Goal: Find specific page/section: Find specific page/section

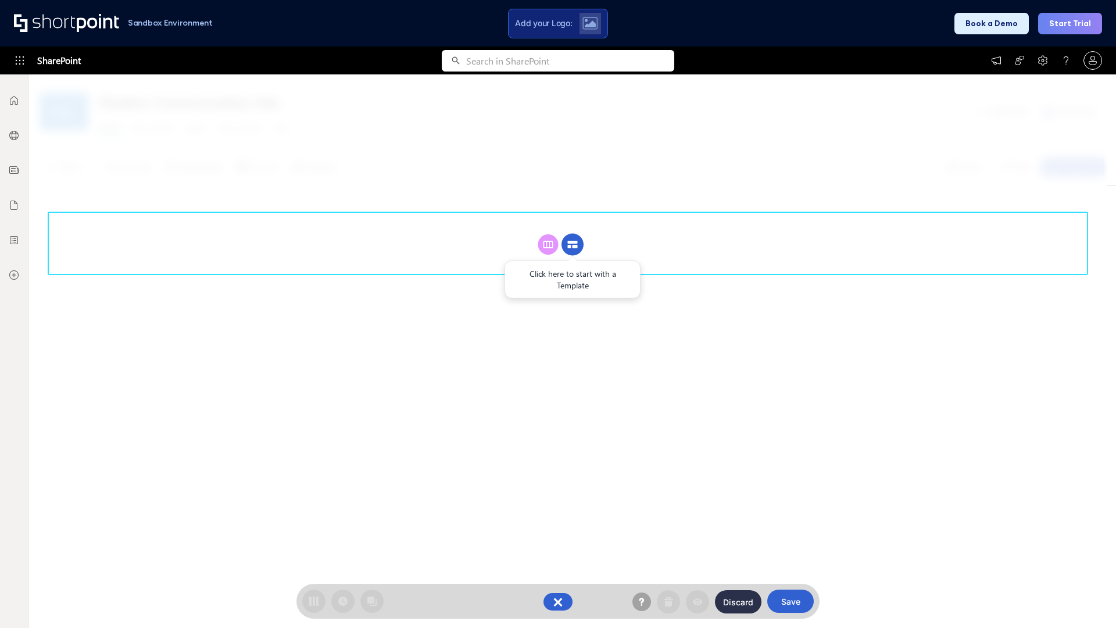
click at [573, 244] on circle at bounding box center [573, 245] width 22 height 22
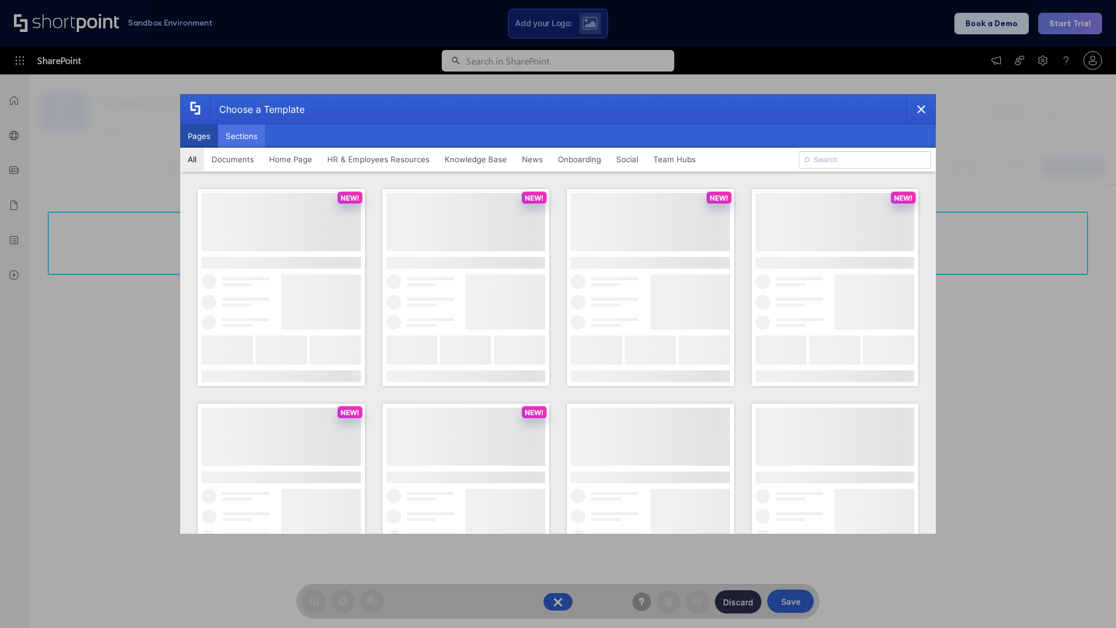
click at [241, 136] on button "Sections" at bounding box center [241, 135] width 47 height 23
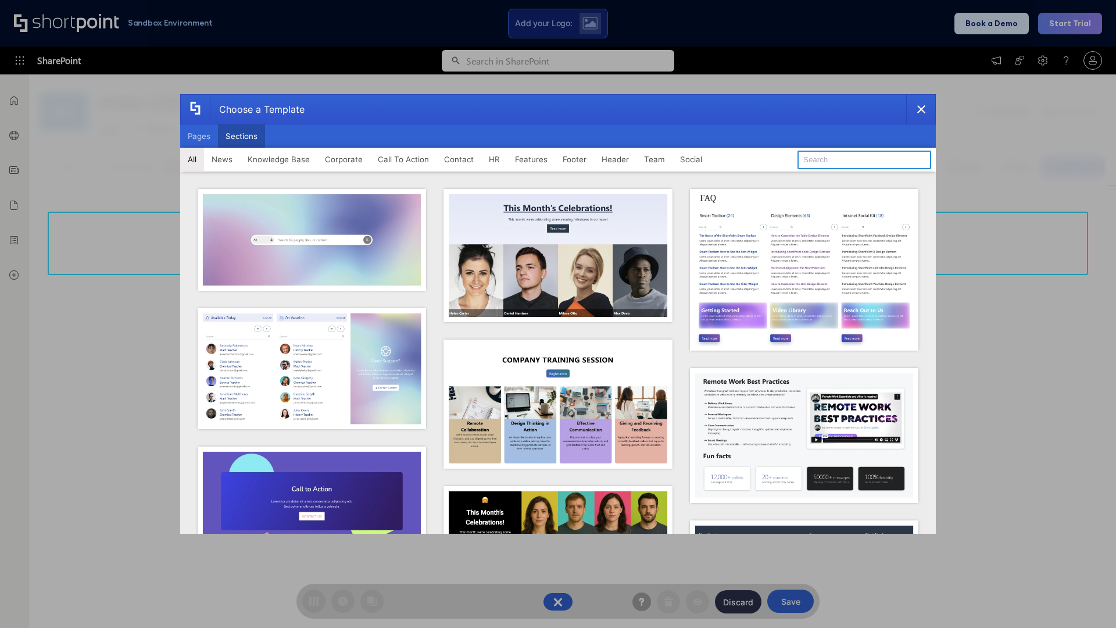
type input "Footer 1"
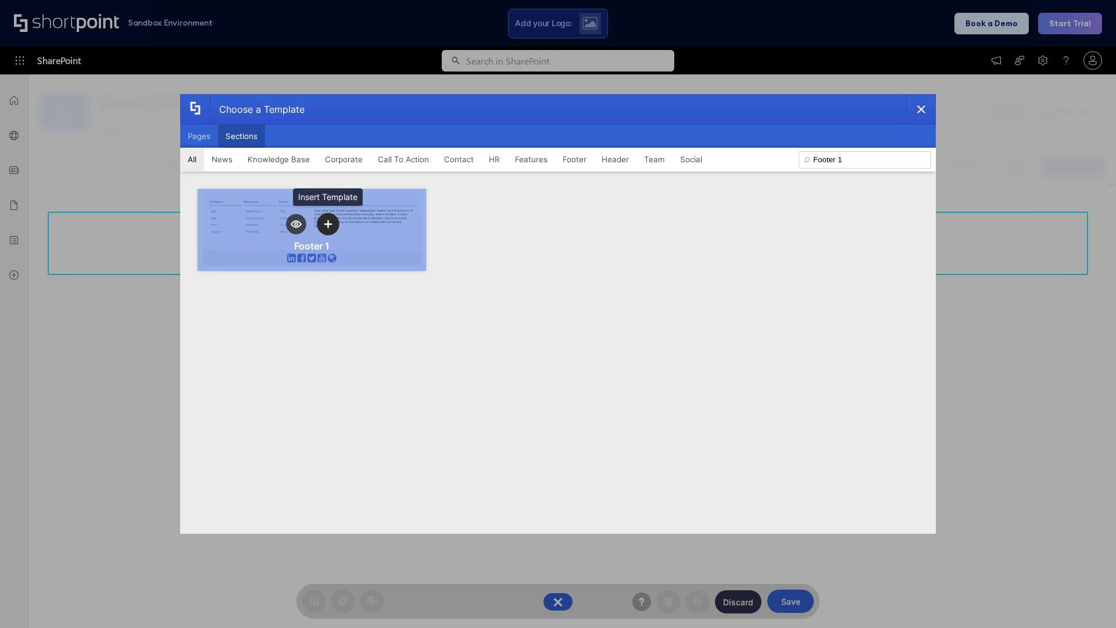
click at [328, 224] on icon "template selector" at bounding box center [328, 224] width 8 height 8
